Goal: Find specific page/section: Find specific page/section

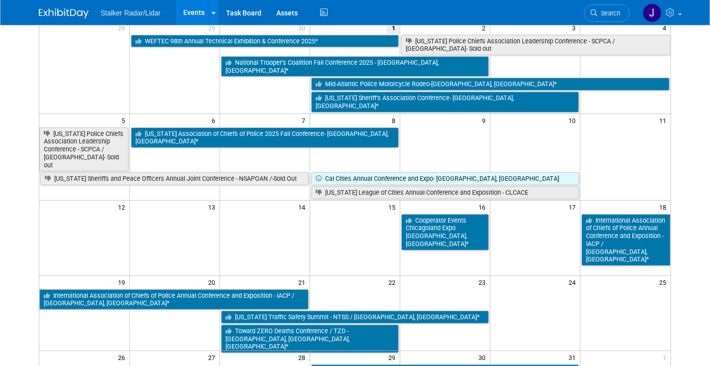
scroll to position [100, 0]
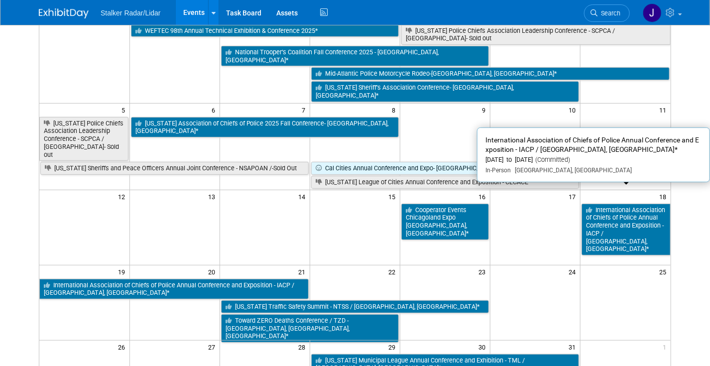
click at [602, 204] on link "International Association of Chiefs of Police Annual Conference and Exposition …" at bounding box center [626, 230] width 89 height 52
click at [0, 0] on div at bounding box center [0, 0] width 0 height 0
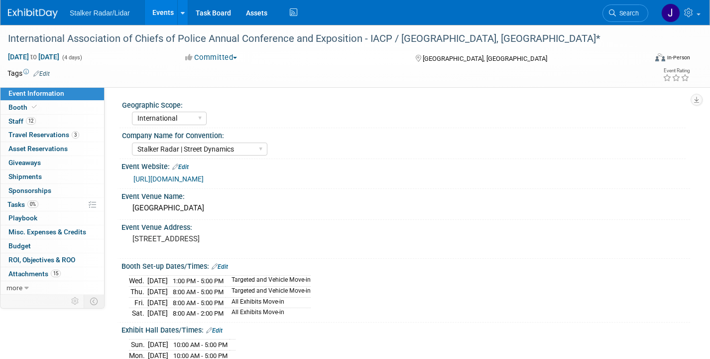
select select "International"
select select "Stalker Radar | Street Dynamics"
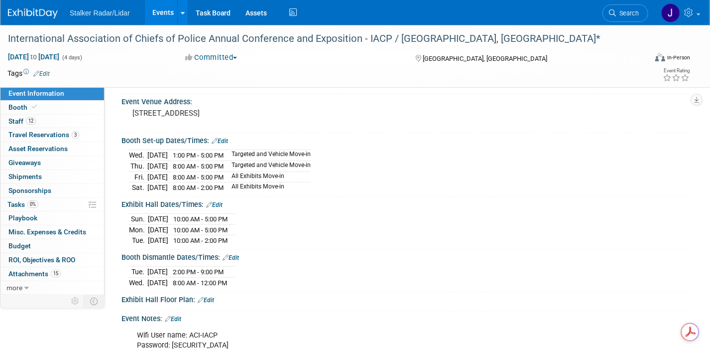
scroll to position [149, 0]
